Goal: Information Seeking & Learning: Understand process/instructions

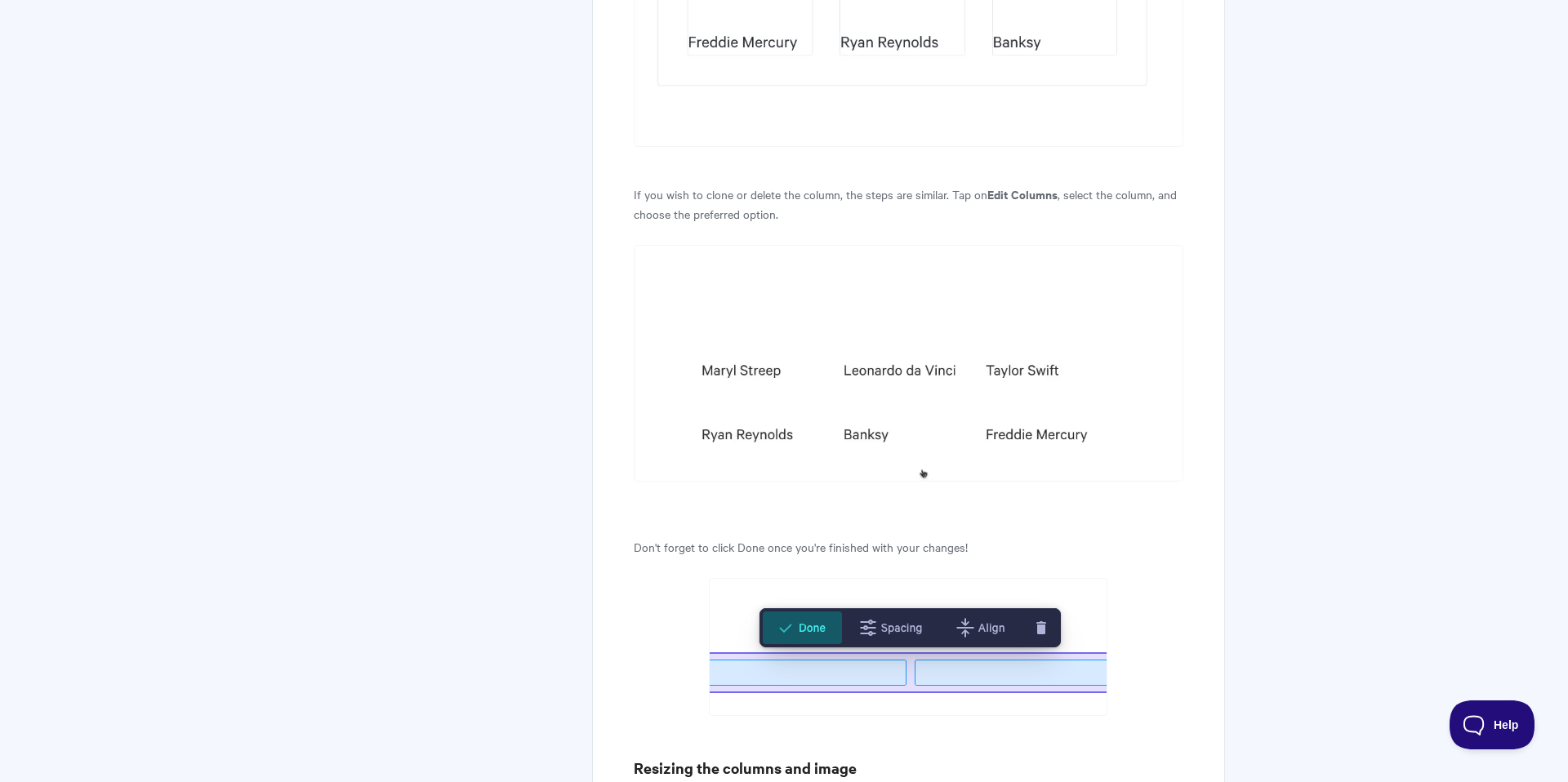
scroll to position [3531, 0]
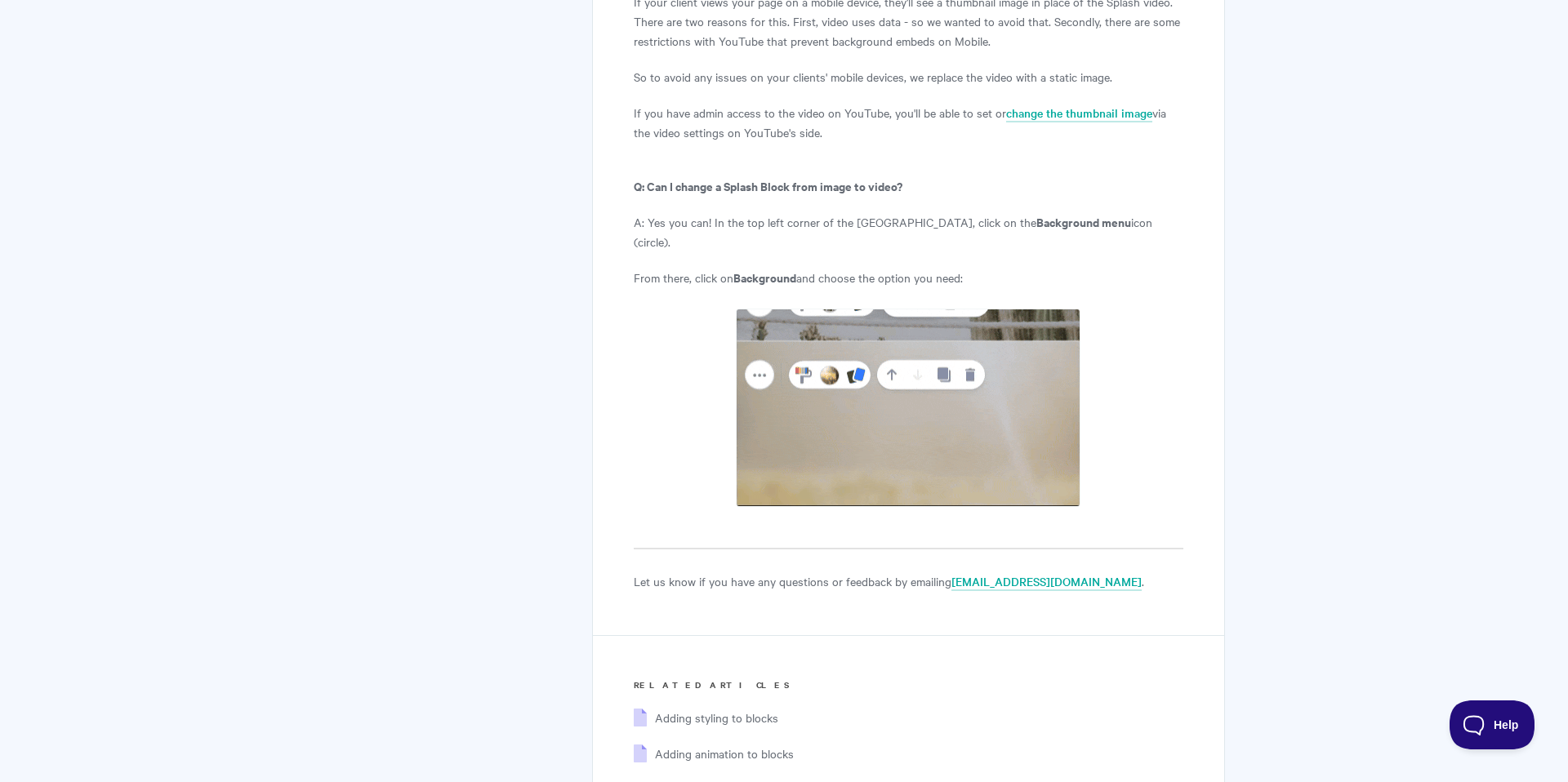
scroll to position [7541, 0]
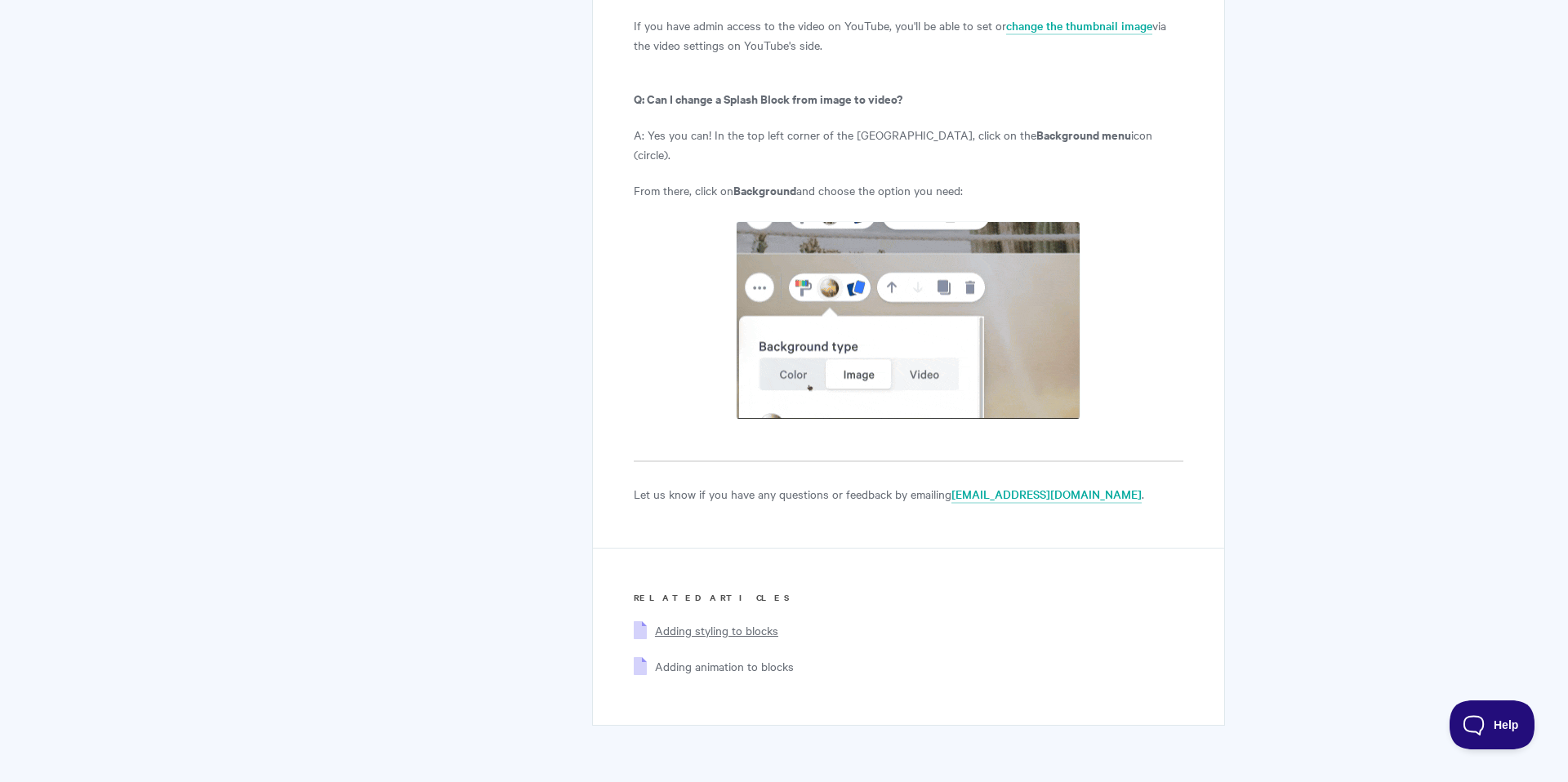
click at [686, 622] on span "Adding styling to blocks" at bounding box center [716, 629] width 124 height 16
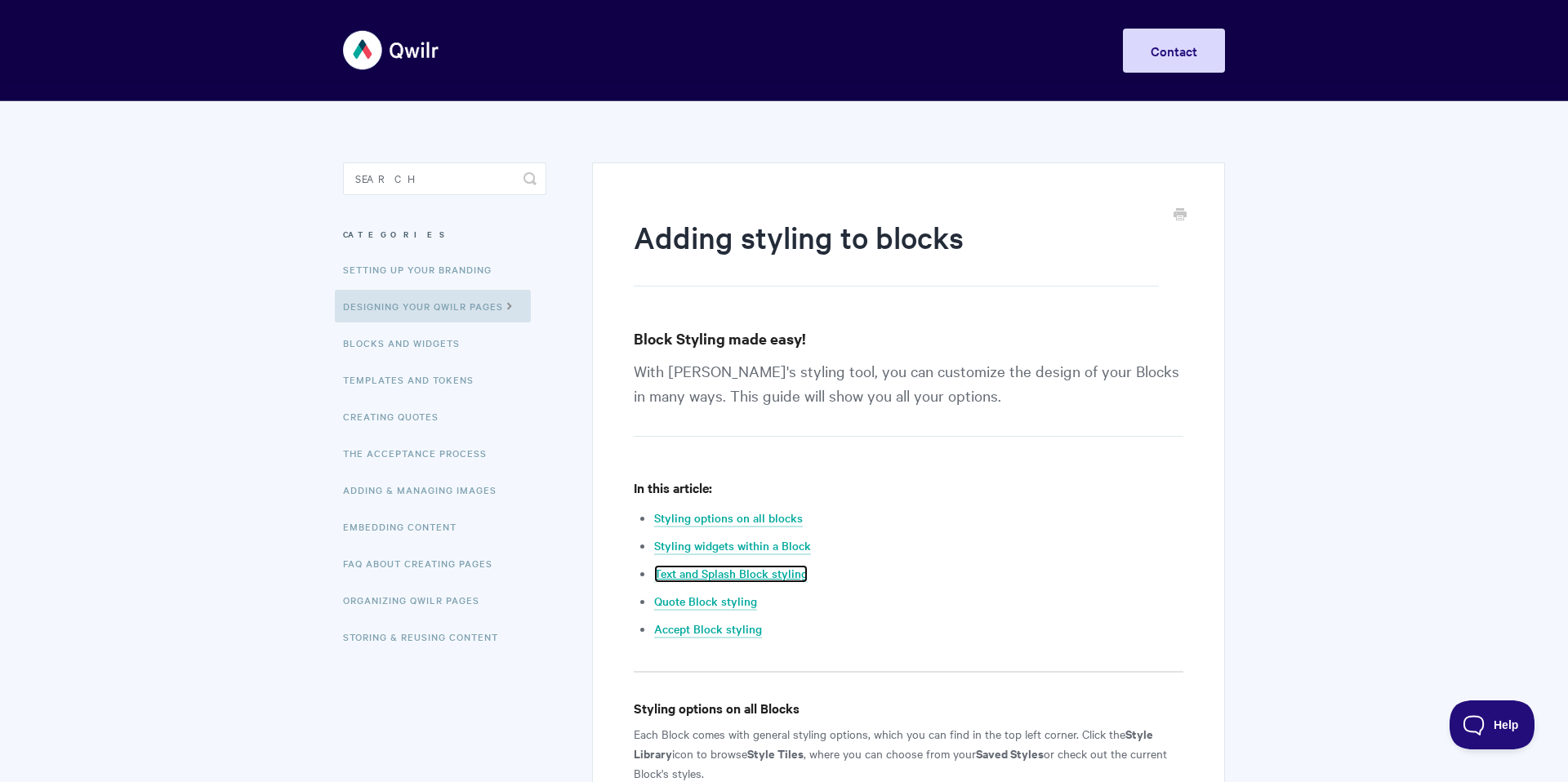
click at [729, 573] on link "Text and Splash Block styling" at bounding box center [730, 573] width 154 height 18
click at [436, 180] on input "Search" at bounding box center [444, 179] width 204 height 33
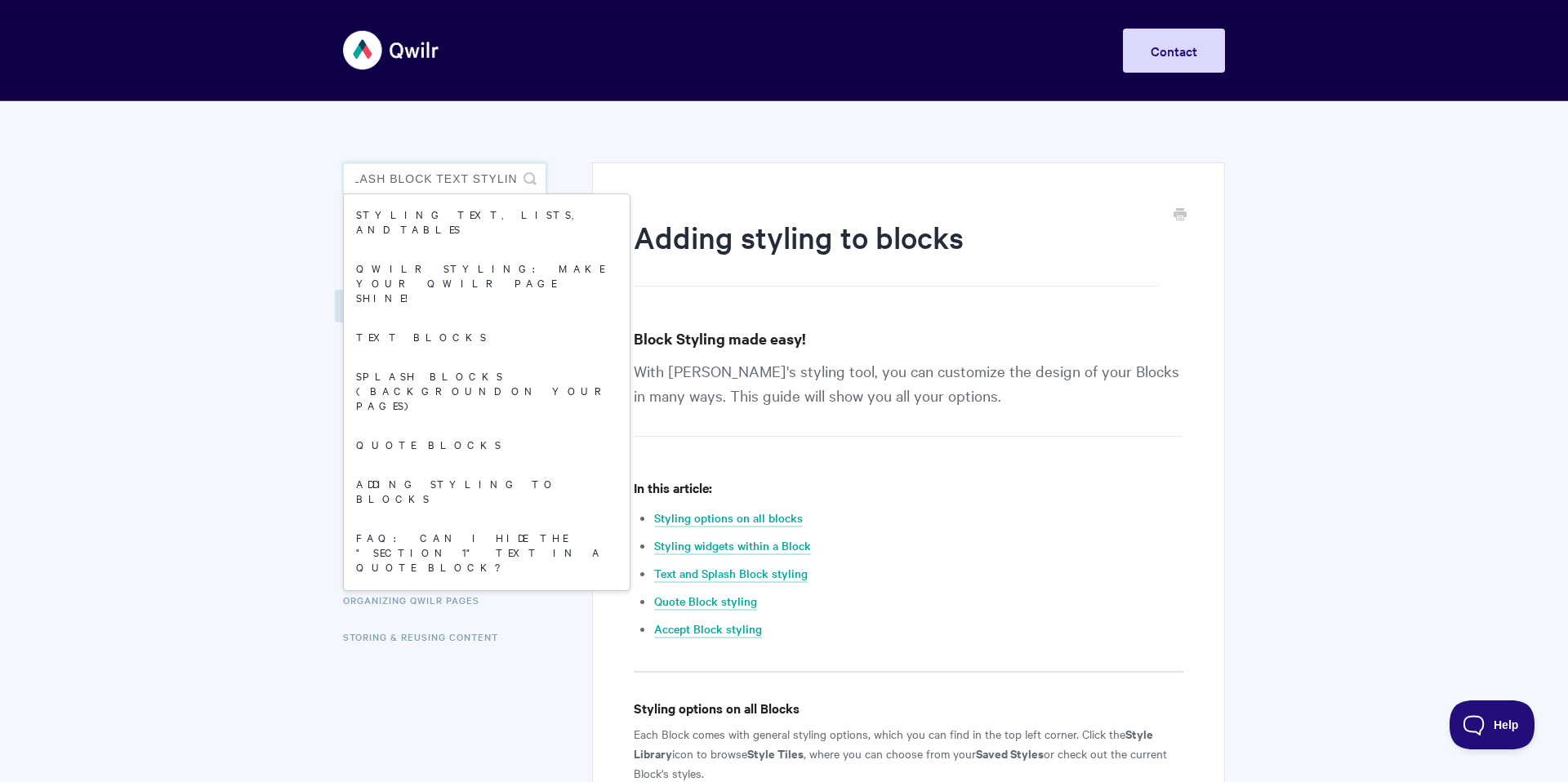
scroll to position [0, 29]
type input "splash block text styling"
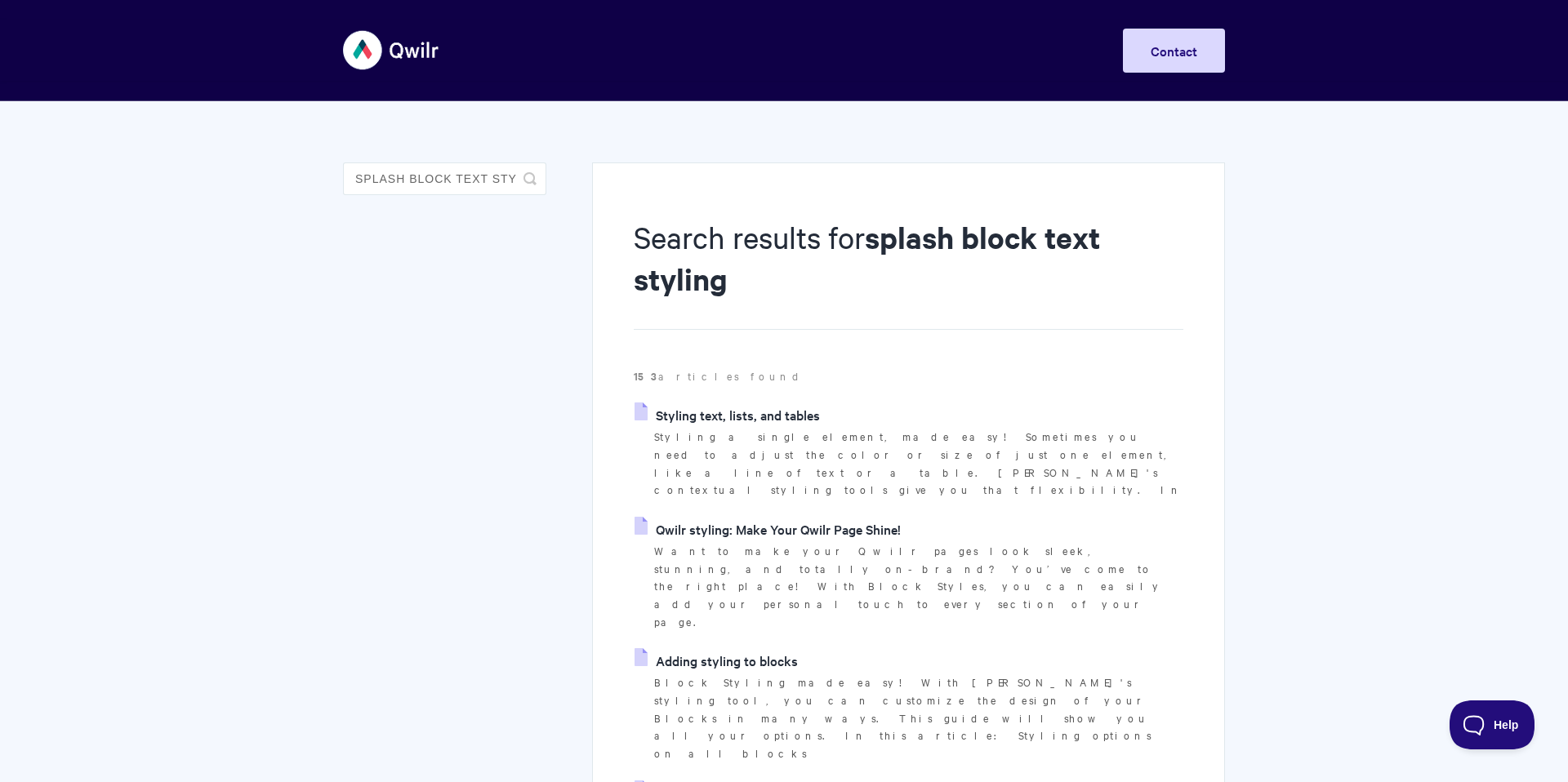
click at [733, 415] on link "Styling text, lists, and tables" at bounding box center [727, 414] width 185 height 24
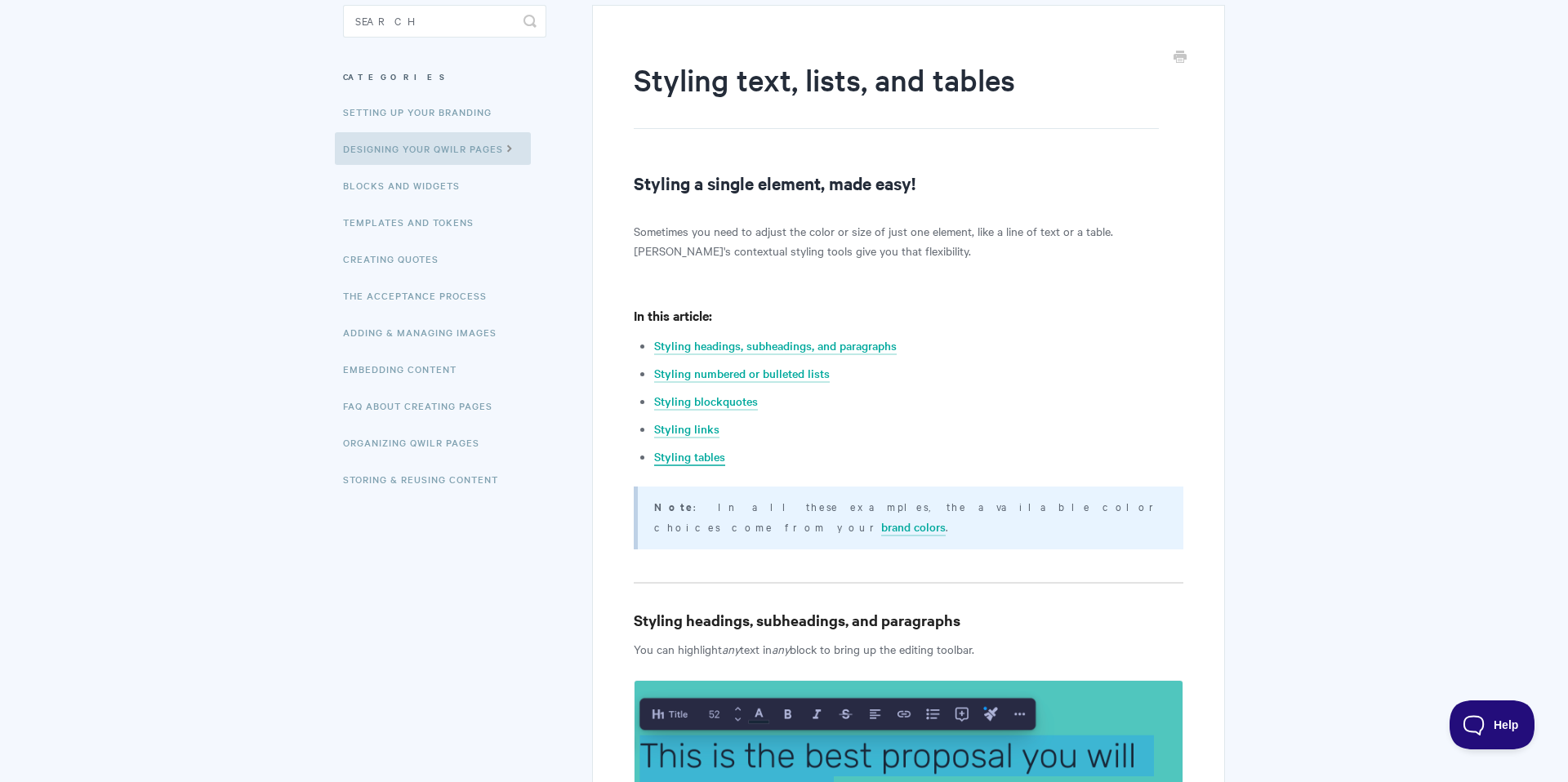
click at [691, 458] on link "Styling tables" at bounding box center [689, 457] width 71 height 18
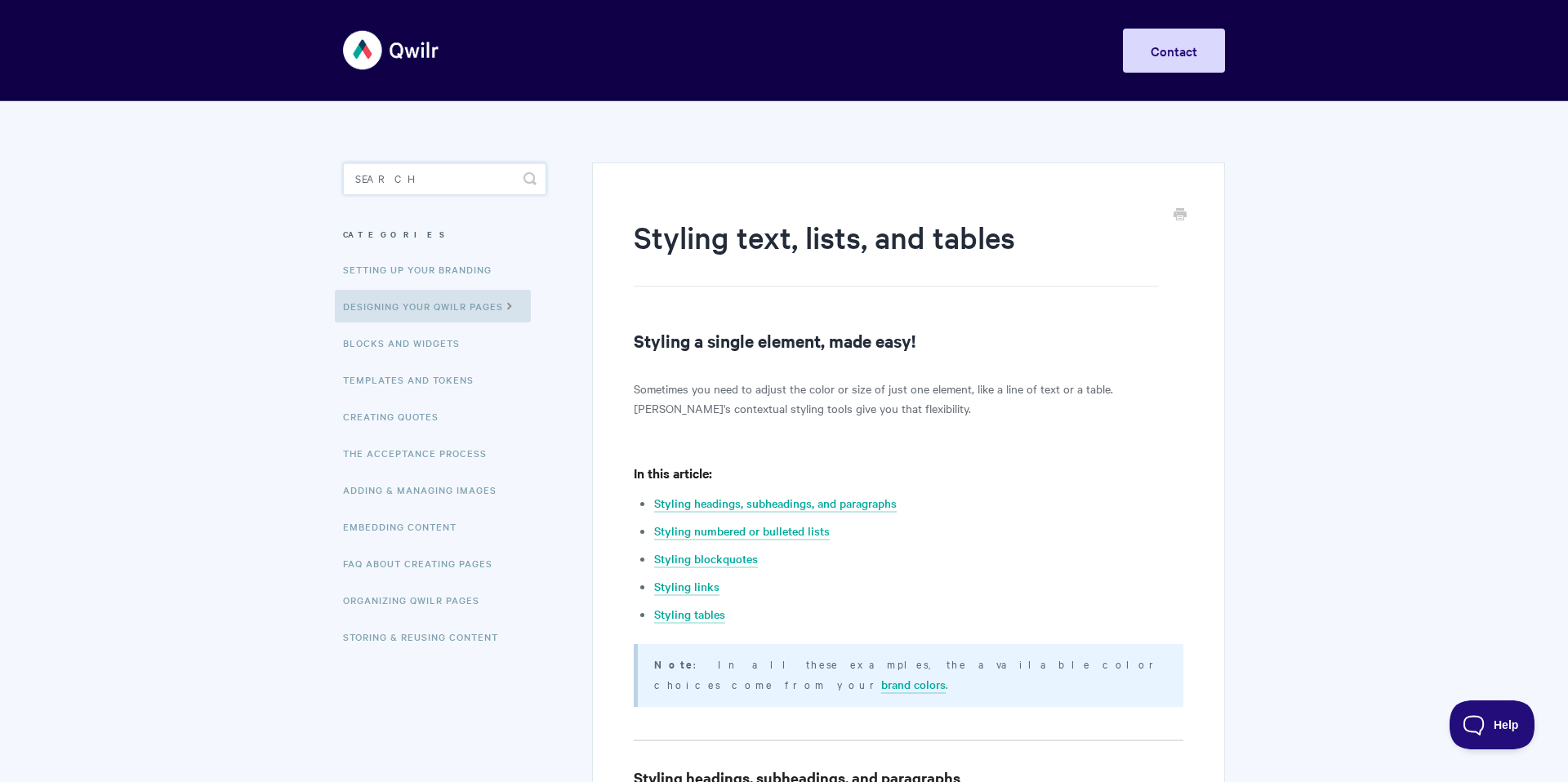
click at [388, 181] on input "Search" at bounding box center [444, 179] width 204 height 33
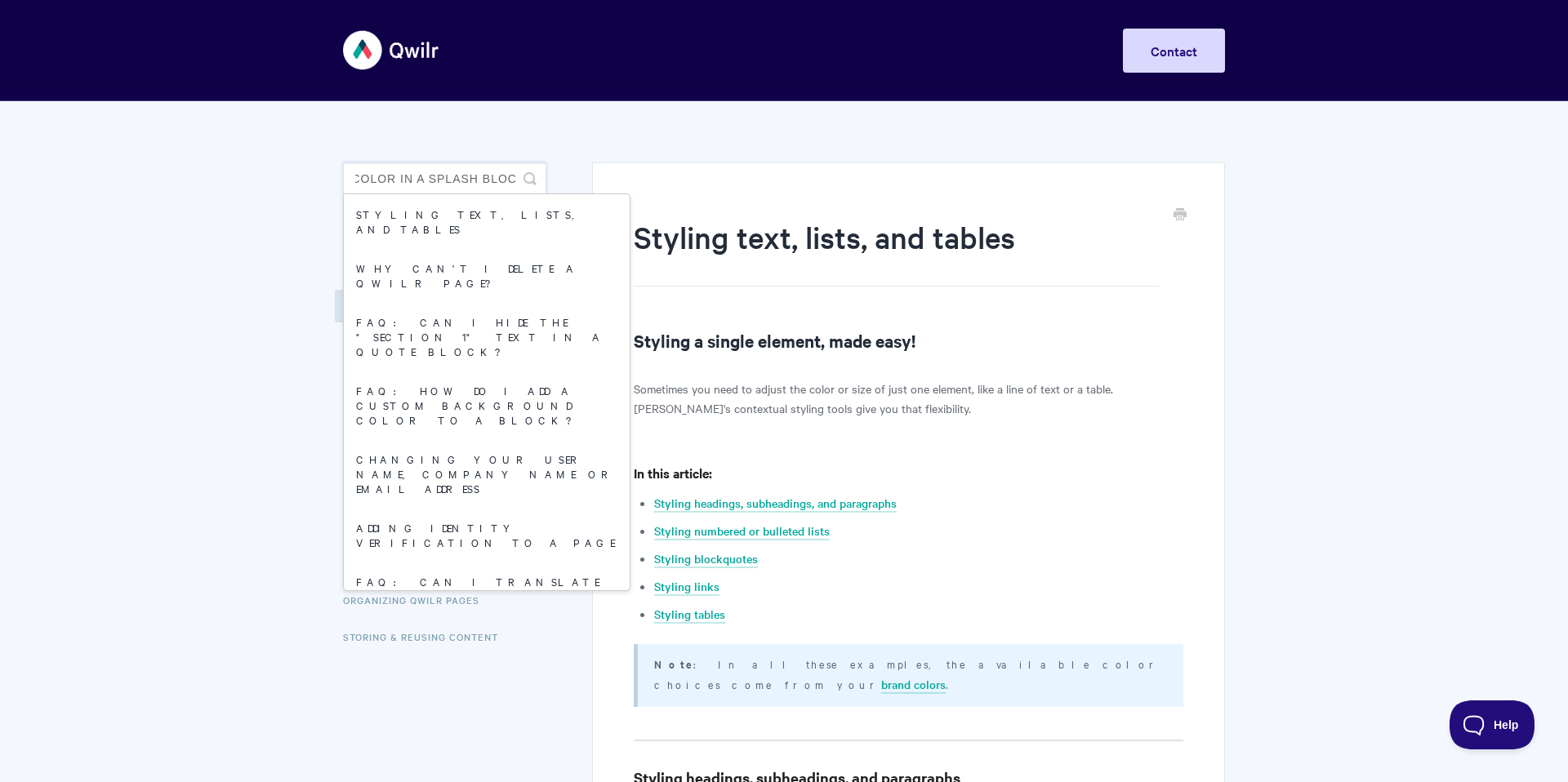
scroll to position [0, 188]
type input "why can't I change text color in a splash block"
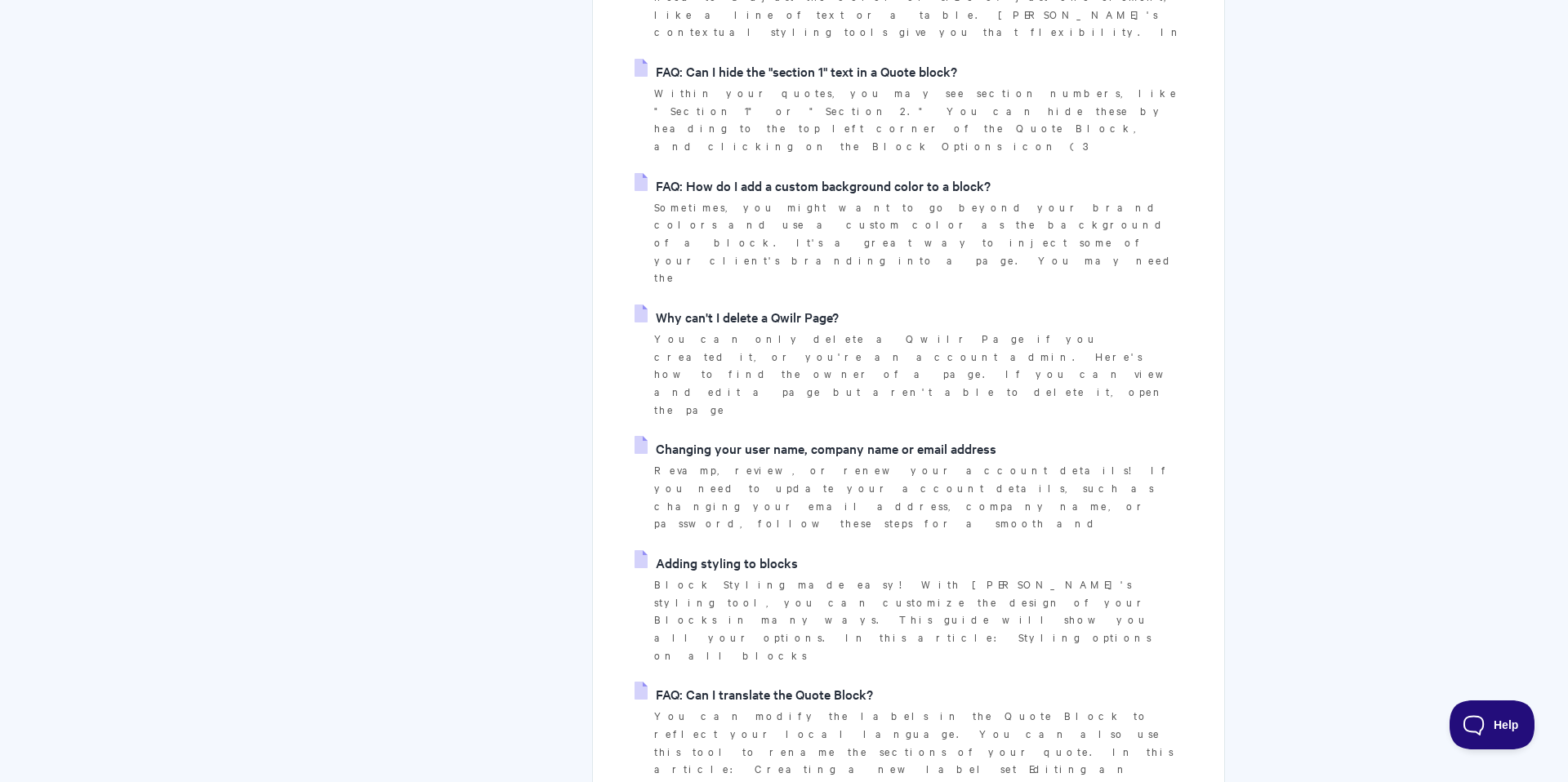
scroll to position [468, 0]
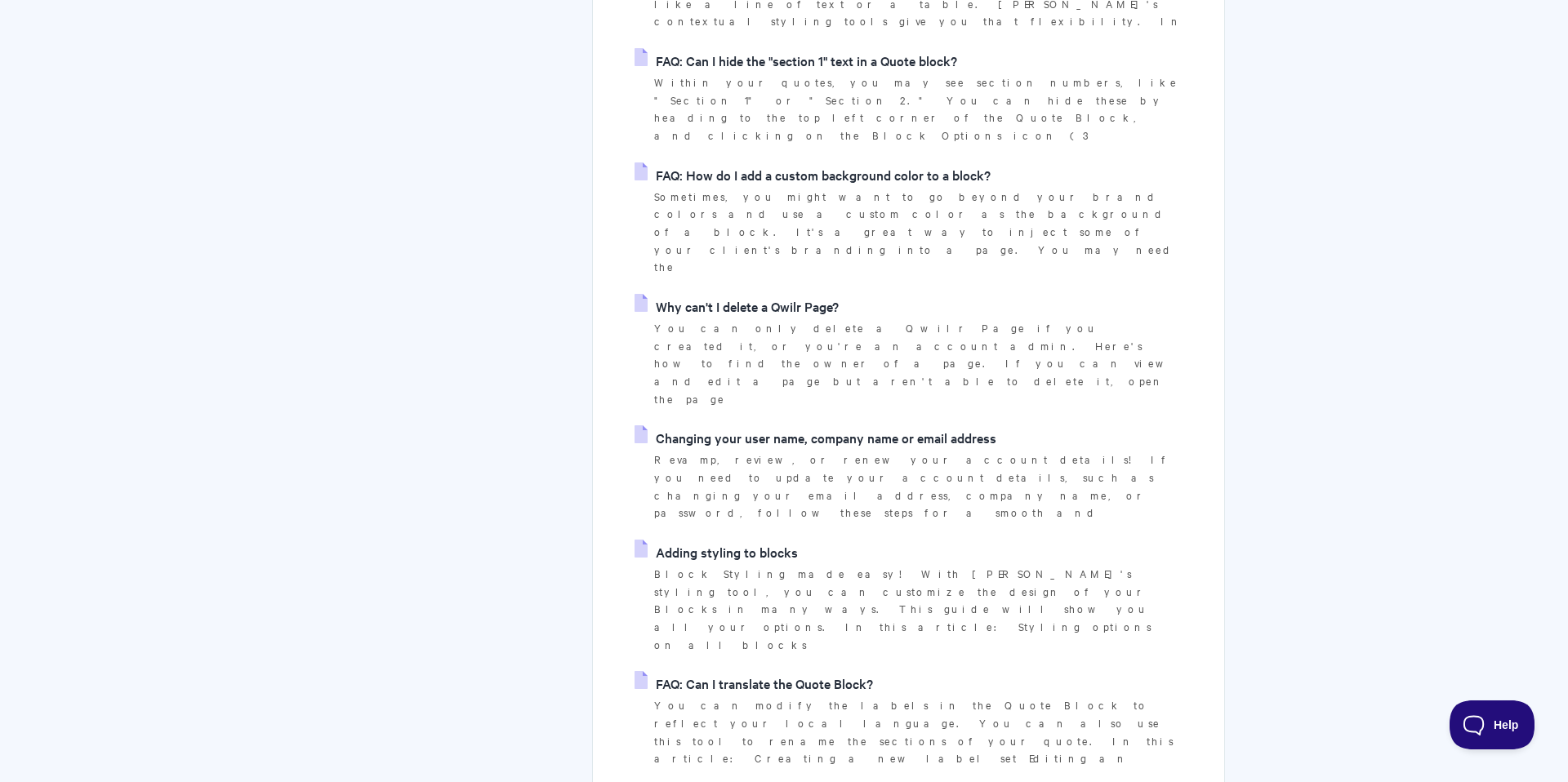
click at [683, 540] on link "Adding styling to blocks" at bounding box center [715, 551] width 163 height 24
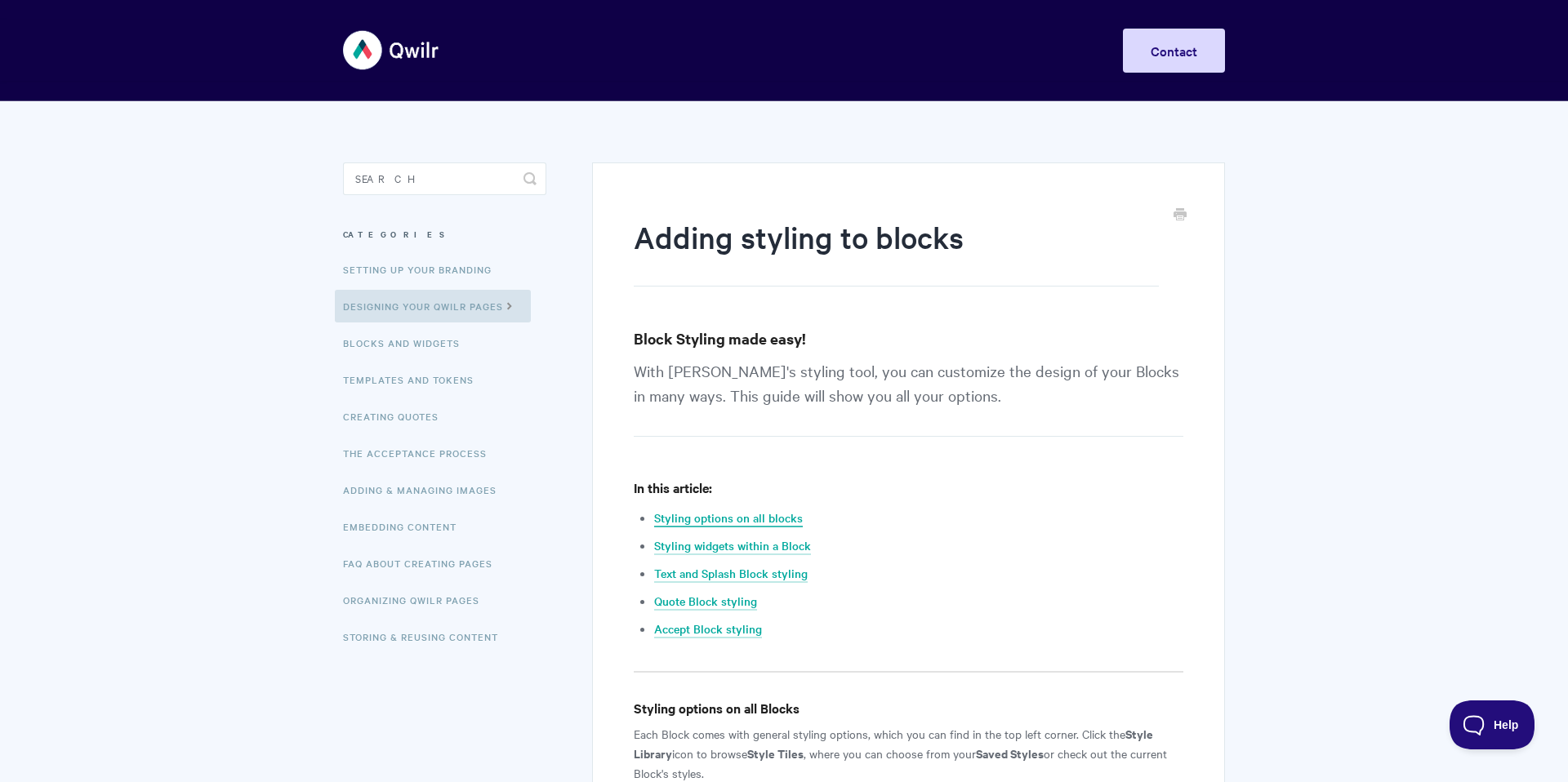
click at [706, 520] on link "Styling options on all blocks" at bounding box center [728, 518] width 149 height 18
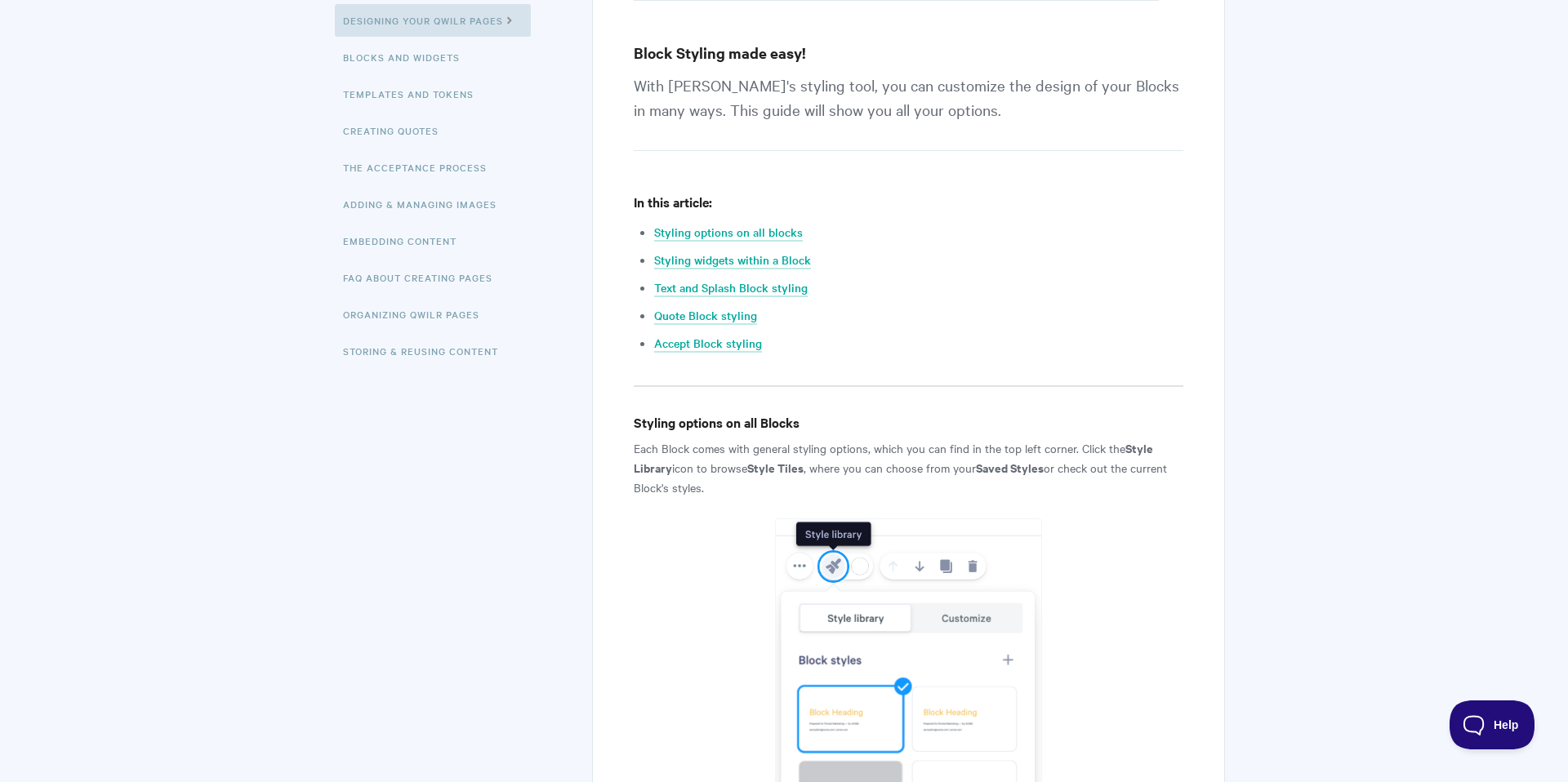
scroll to position [167, 0]
